Goal: Task Accomplishment & Management: Use online tool/utility

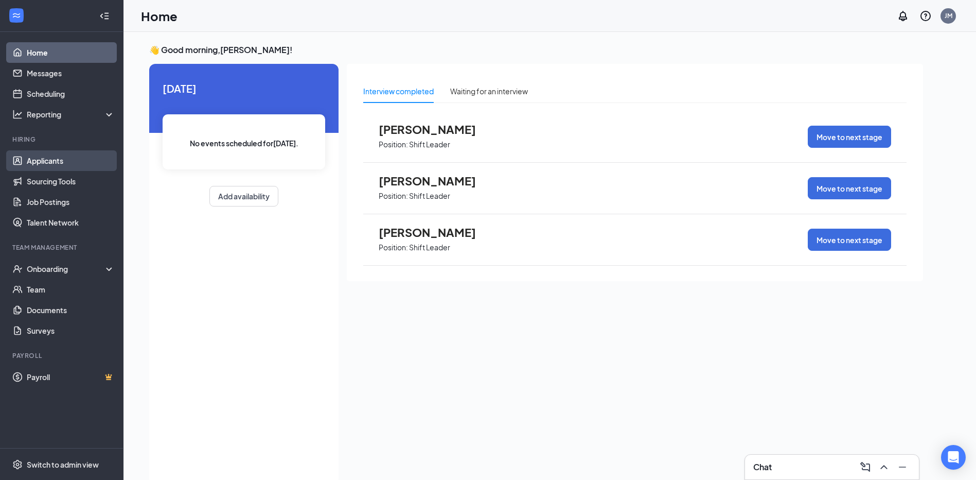
click at [55, 157] on link "Applicants" at bounding box center [71, 160] width 88 height 21
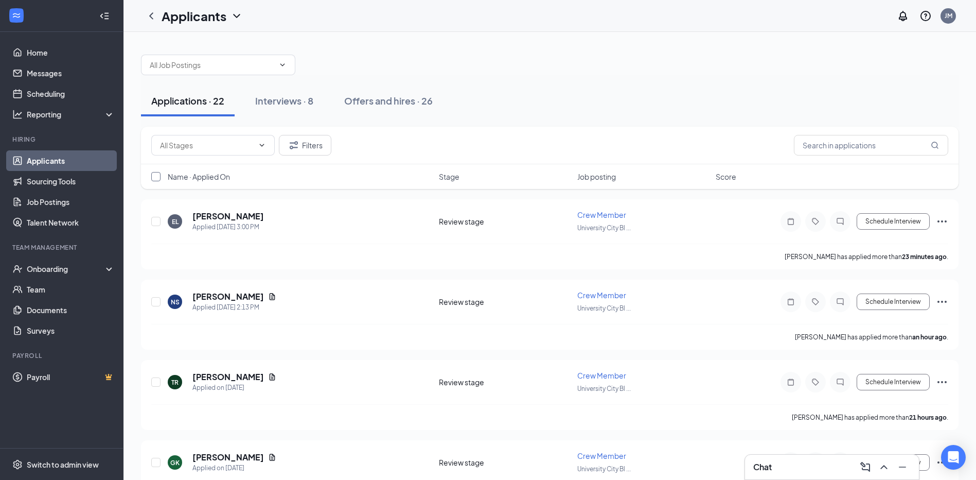
click at [155, 172] on input "checkbox" at bounding box center [155, 176] width 9 height 9
checkbox input "true"
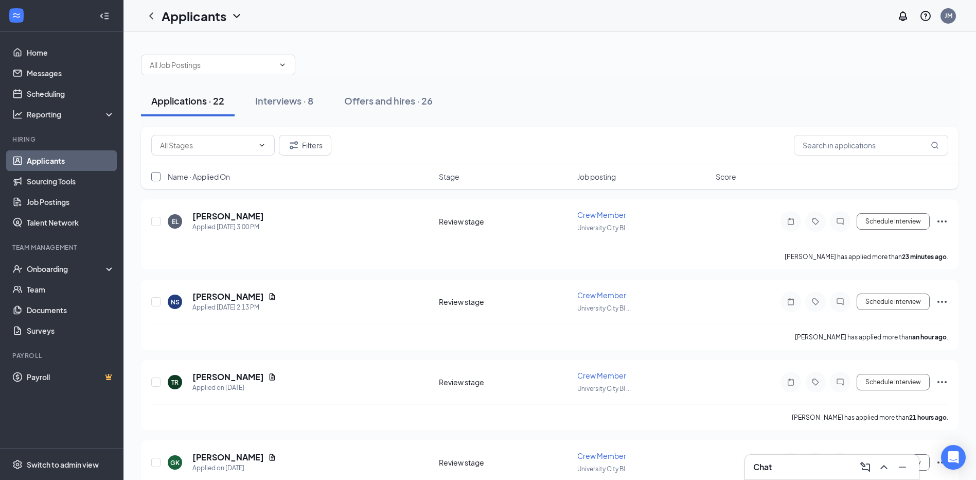
checkbox input "true"
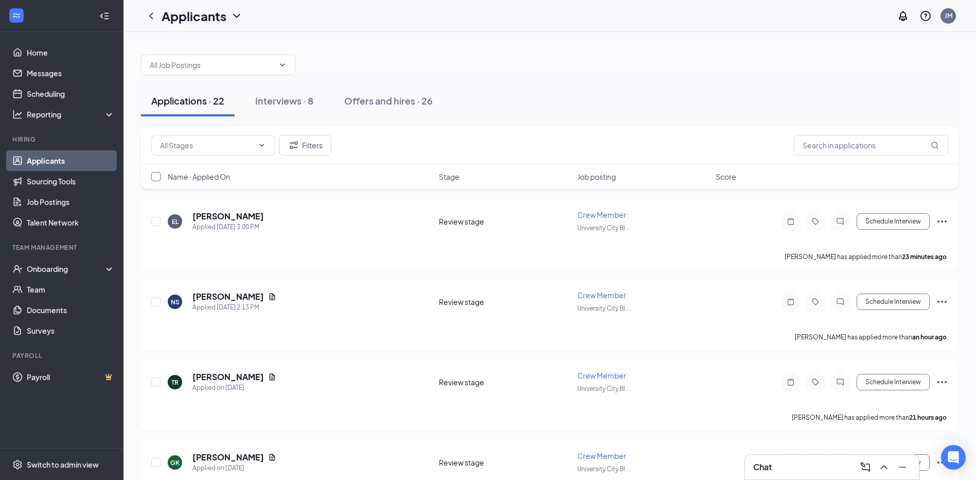
checkbox input "true"
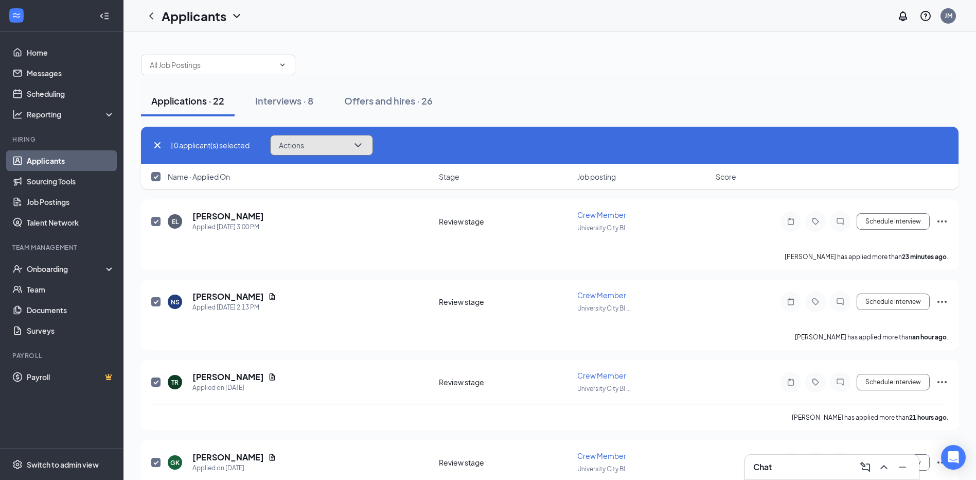
click at [315, 150] on button "Actions" at bounding box center [321, 145] width 103 height 21
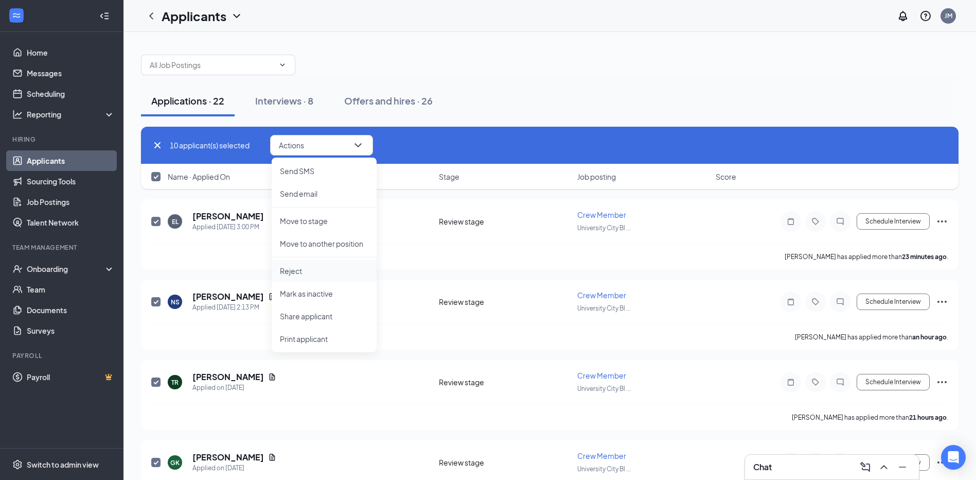
click at [308, 274] on p "Reject" at bounding box center [324, 271] width 89 height 10
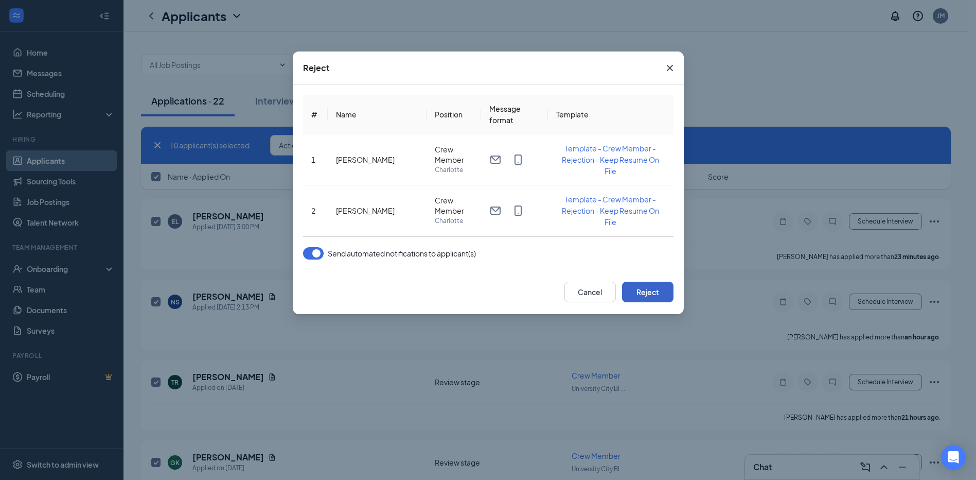
click at [638, 293] on button "Reject" at bounding box center [647, 291] width 51 height 21
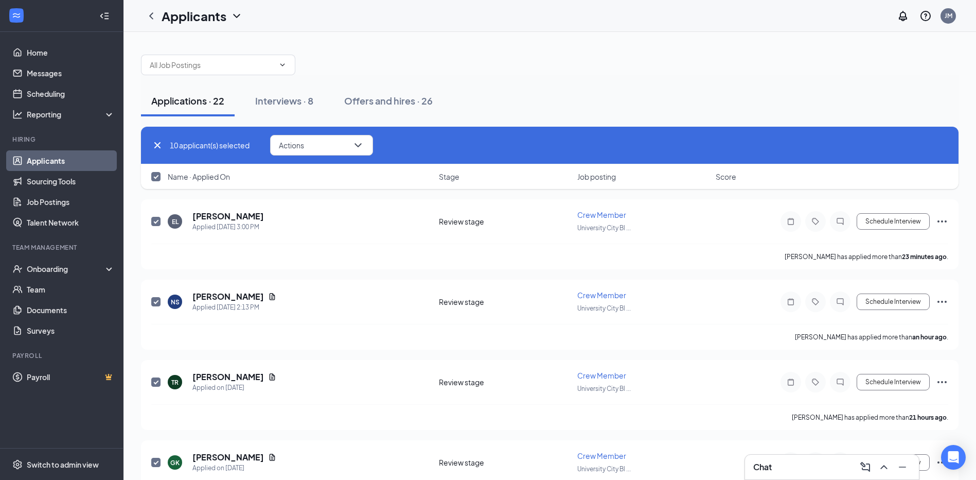
checkbox input "false"
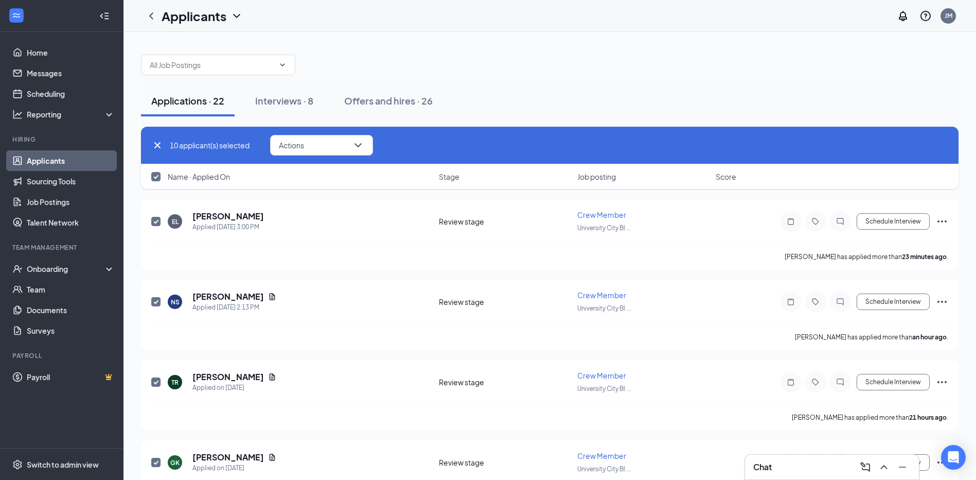
checkbox input "false"
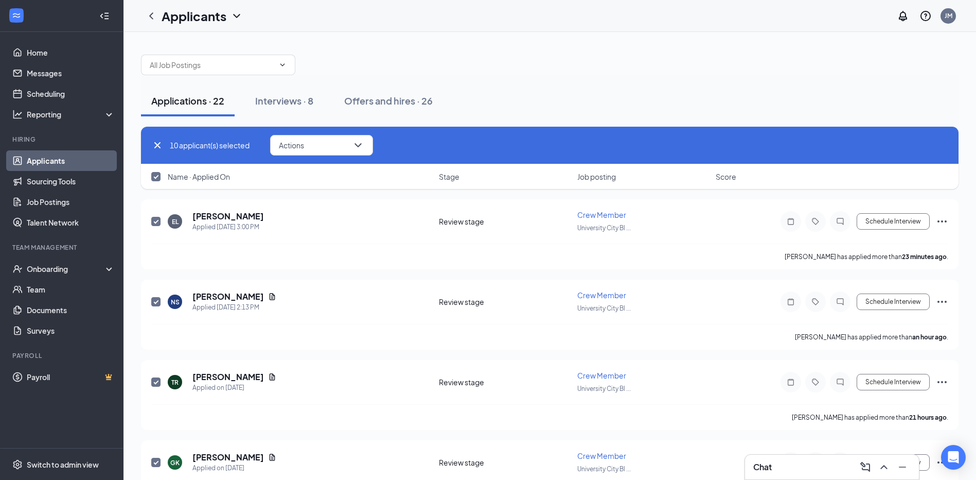
checkbox input "false"
click at [164, 175] on div "Name · Applied On Stage Job posting Score" at bounding box center [550, 176] width 818 height 25
click at [157, 177] on input "checkbox" at bounding box center [155, 176] width 9 height 9
checkbox input "true"
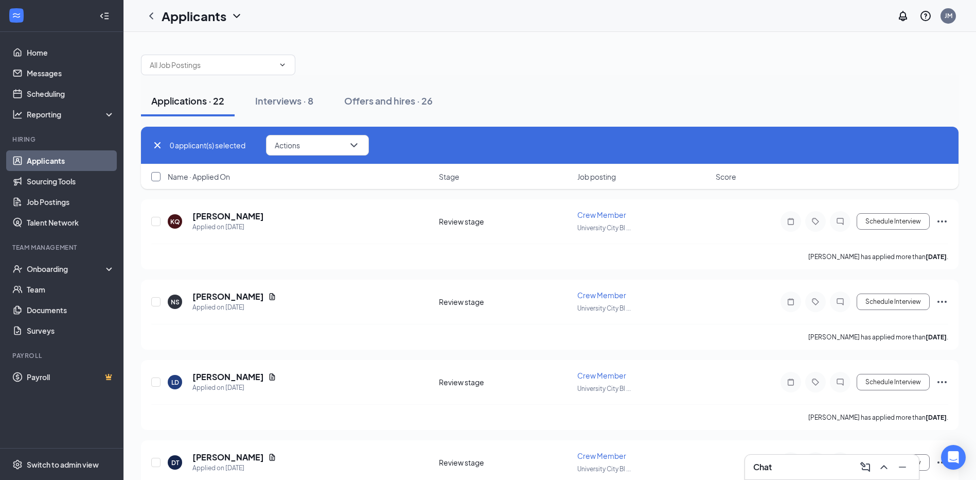
checkbox input "true"
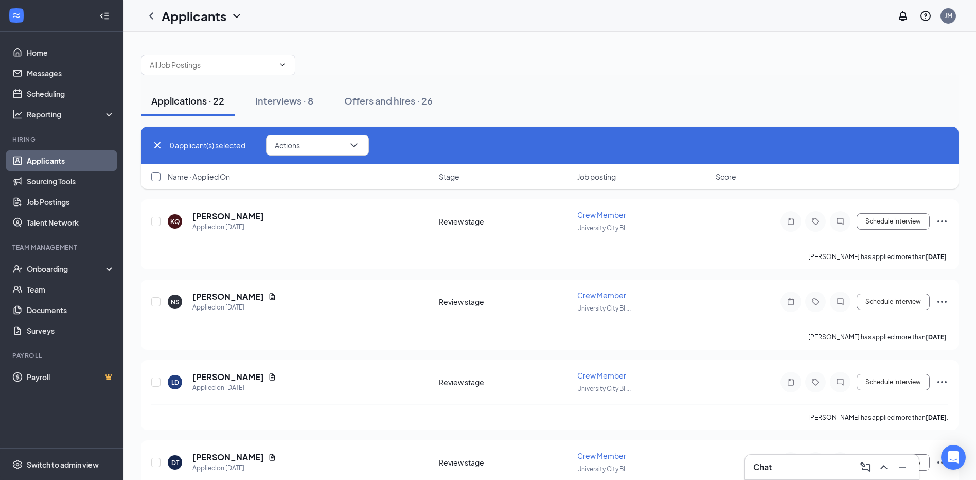
checkbox input "true"
click at [338, 141] on button "Actions" at bounding box center [321, 145] width 103 height 21
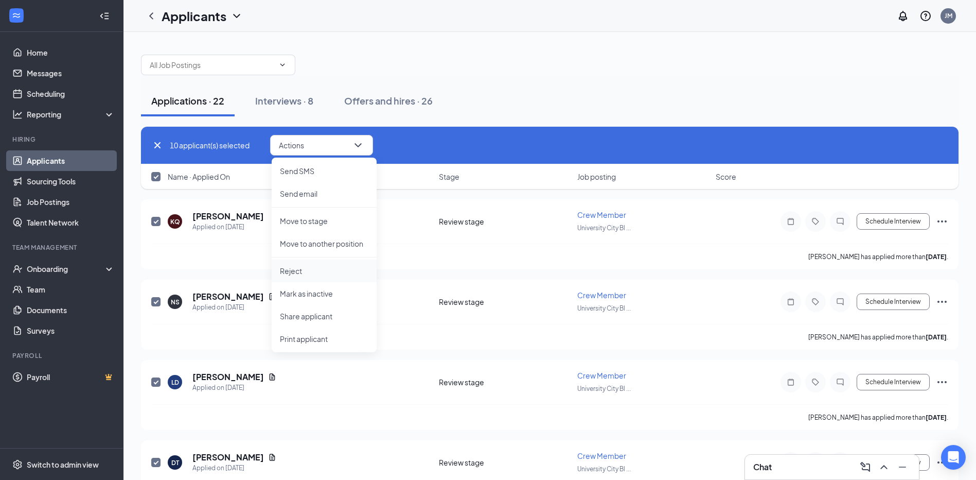
click at [318, 270] on p "Reject" at bounding box center [324, 271] width 89 height 10
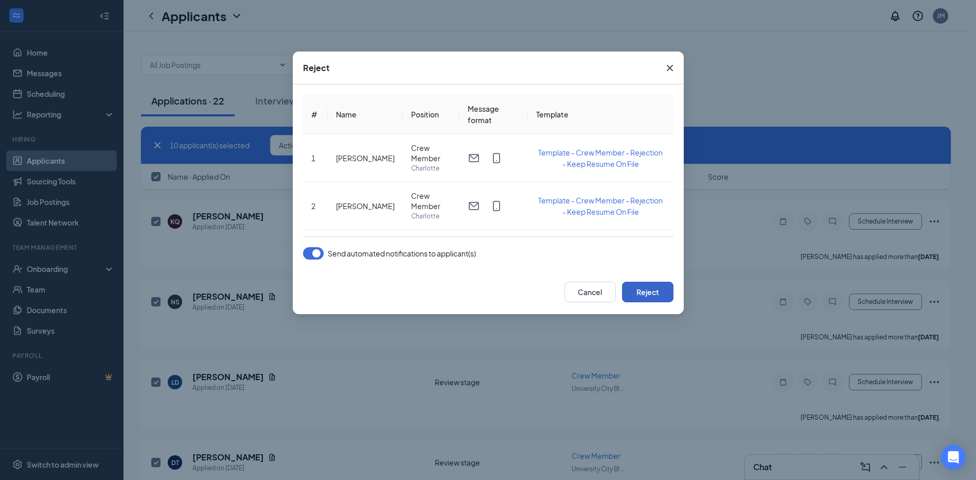
click at [642, 291] on button "Reject" at bounding box center [647, 291] width 51 height 21
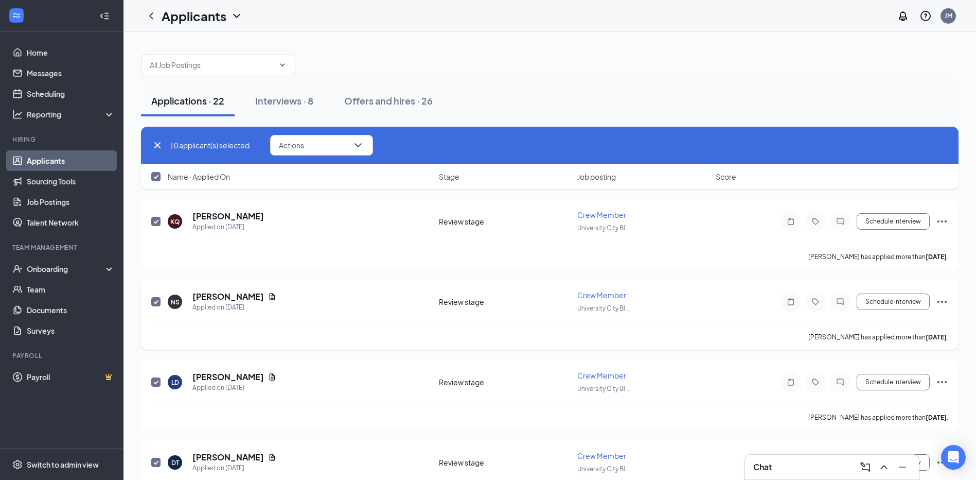
checkbox input "false"
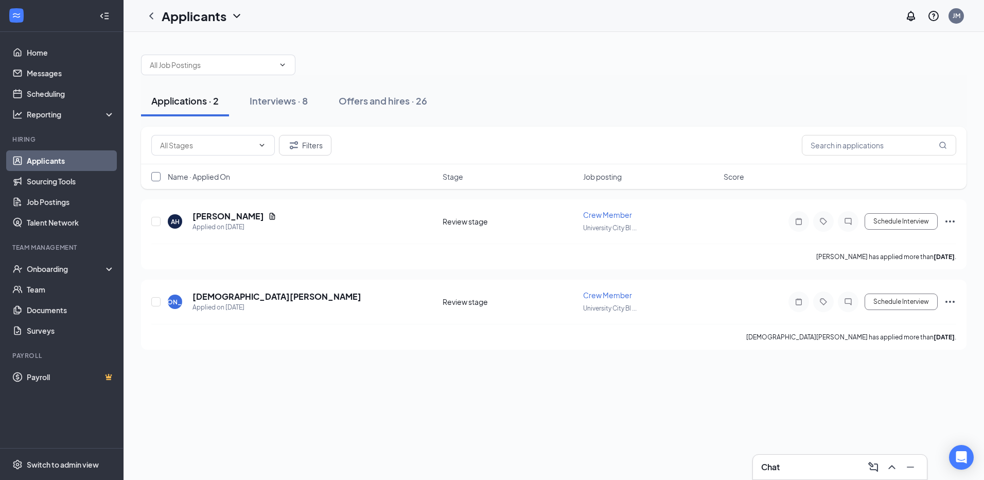
click at [158, 176] on input "checkbox" at bounding box center [155, 176] width 9 height 9
checkbox input "true"
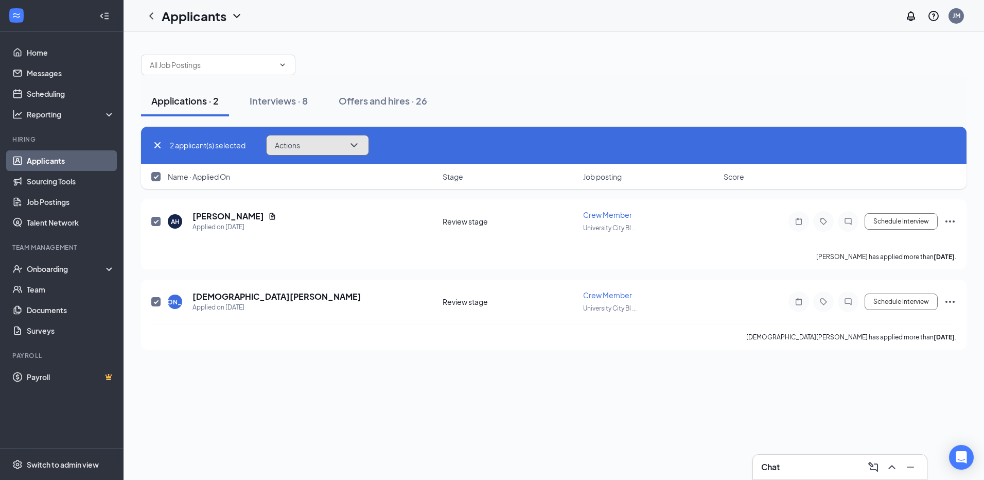
click at [321, 144] on button "Actions" at bounding box center [317, 145] width 103 height 21
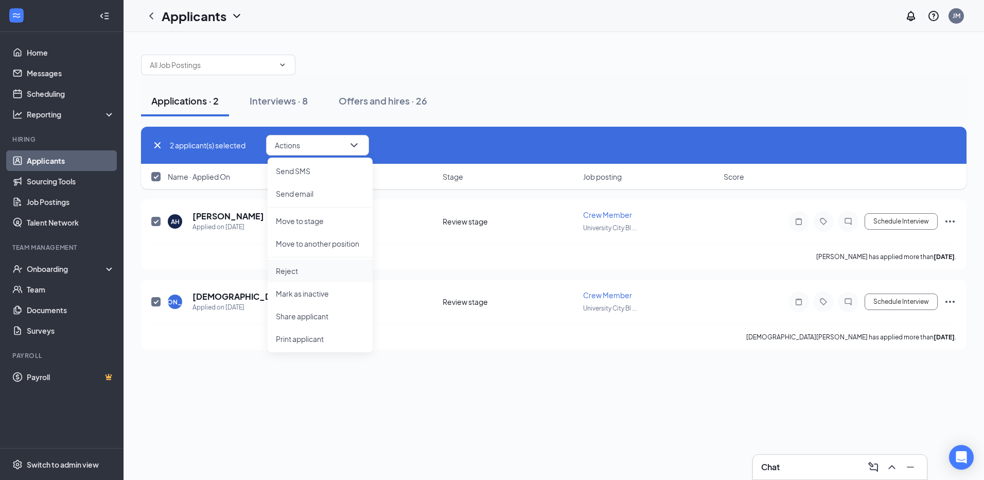
click at [294, 272] on p "Reject" at bounding box center [320, 271] width 89 height 10
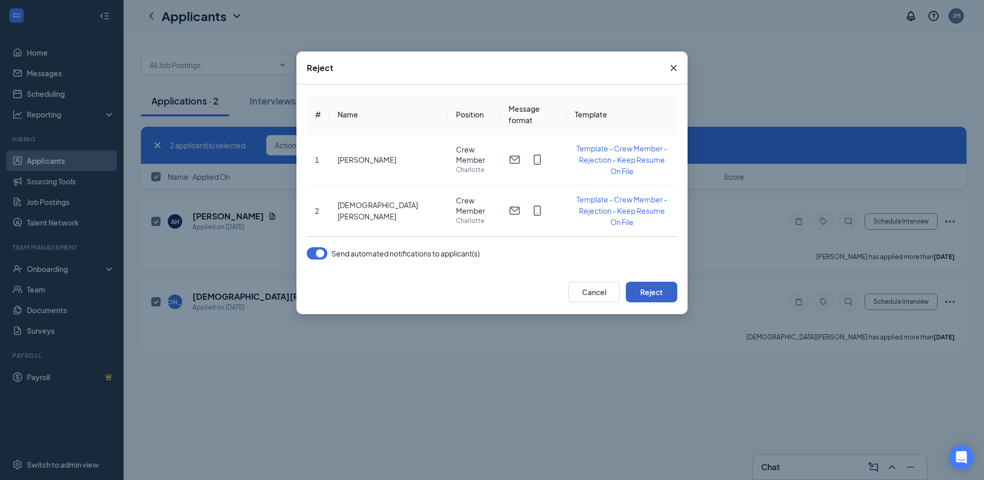
click at [647, 288] on button "Reject" at bounding box center [651, 291] width 51 height 21
